Goal: Information Seeking & Learning: Check status

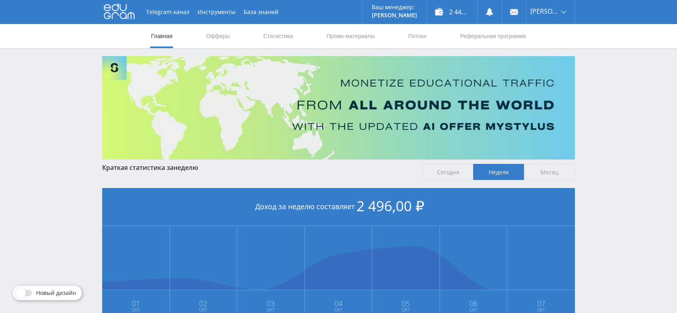
click at [461, 18] on div "2 444,00 ₽" at bounding box center [452, 12] width 50 height 24
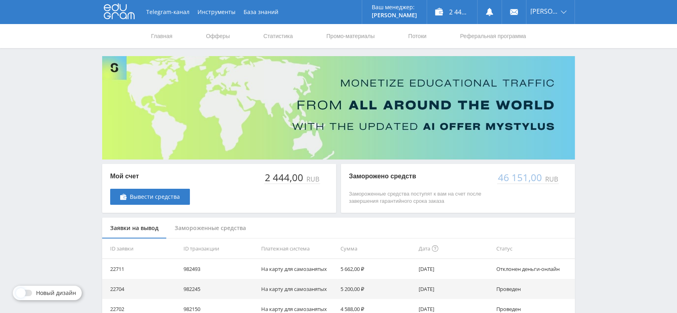
click at [119, 16] on icon at bounding box center [119, 11] width 31 height 16
